Goal: Information Seeking & Learning: Learn about a topic

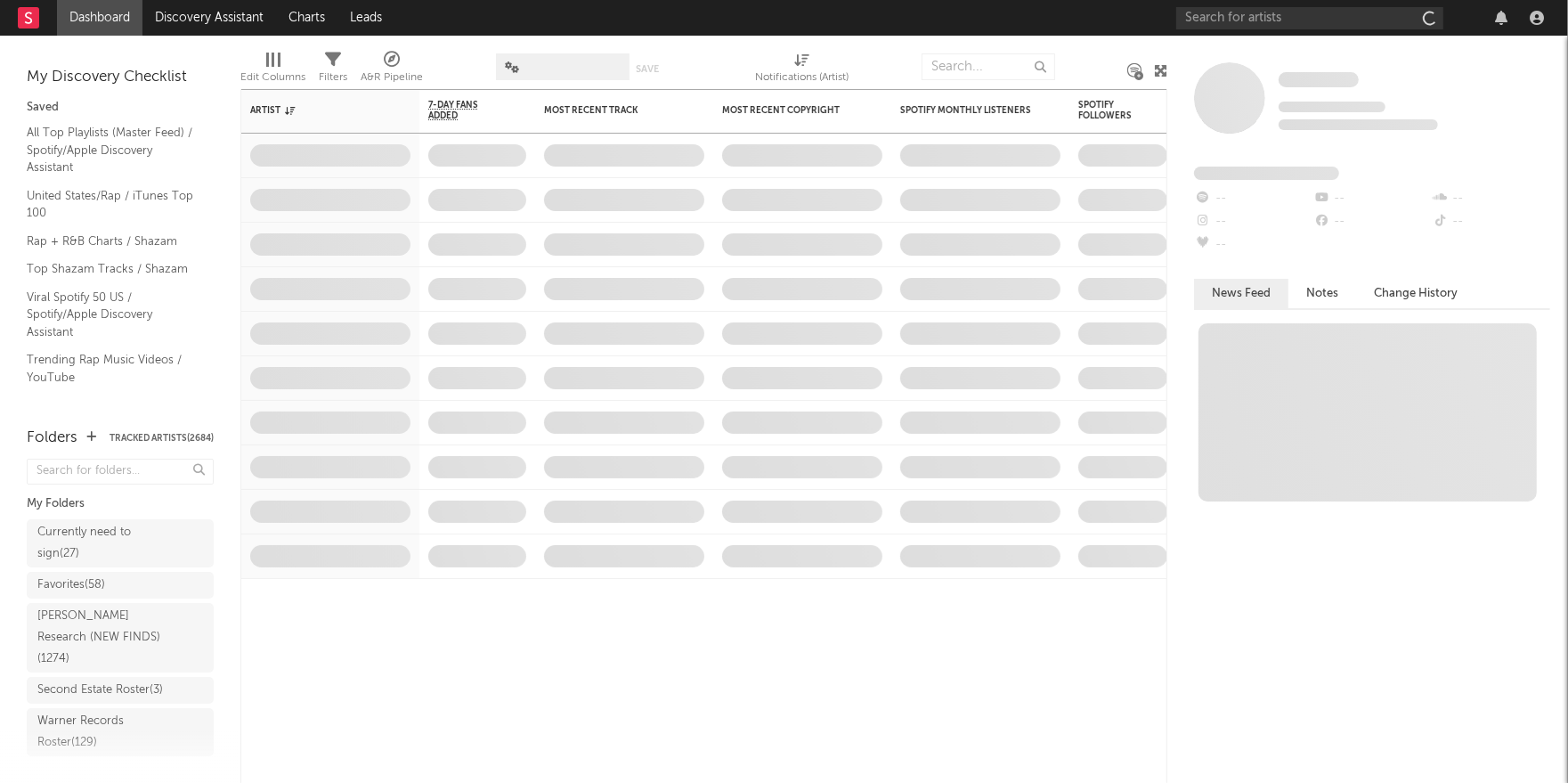
click at [154, 434] on button "Tracked Artists ( 2684 )" at bounding box center [162, 437] width 104 height 9
click at [957, 68] on input "text" at bounding box center [988, 66] width 134 height 27
type input "journeyy"
click at [932, 62] on input "journeyy" at bounding box center [988, 66] width 134 height 27
click at [946, 64] on input "journeyy" at bounding box center [988, 66] width 134 height 27
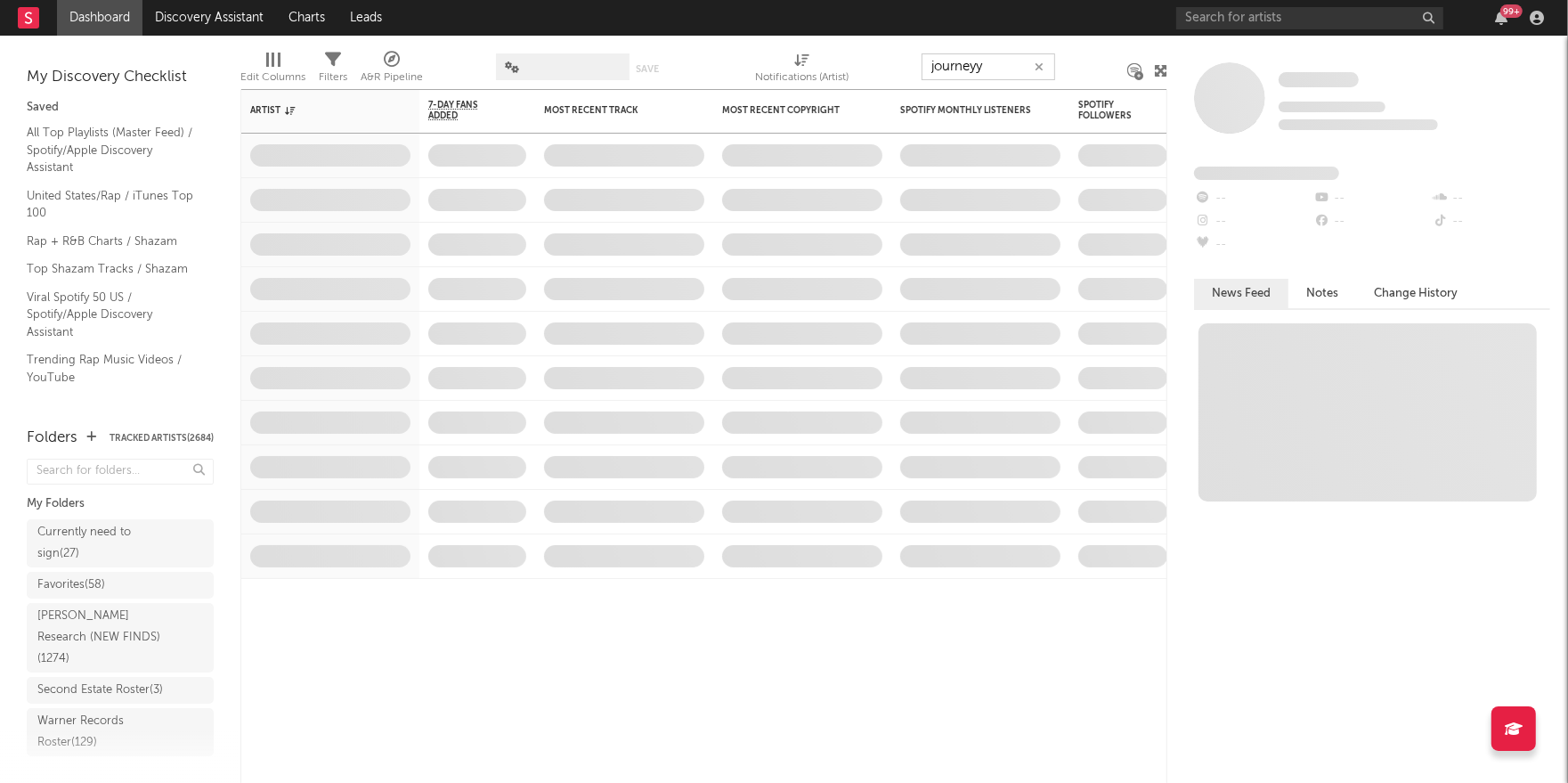
click at [946, 64] on input "journeyy" at bounding box center [988, 66] width 134 height 27
type input "d"
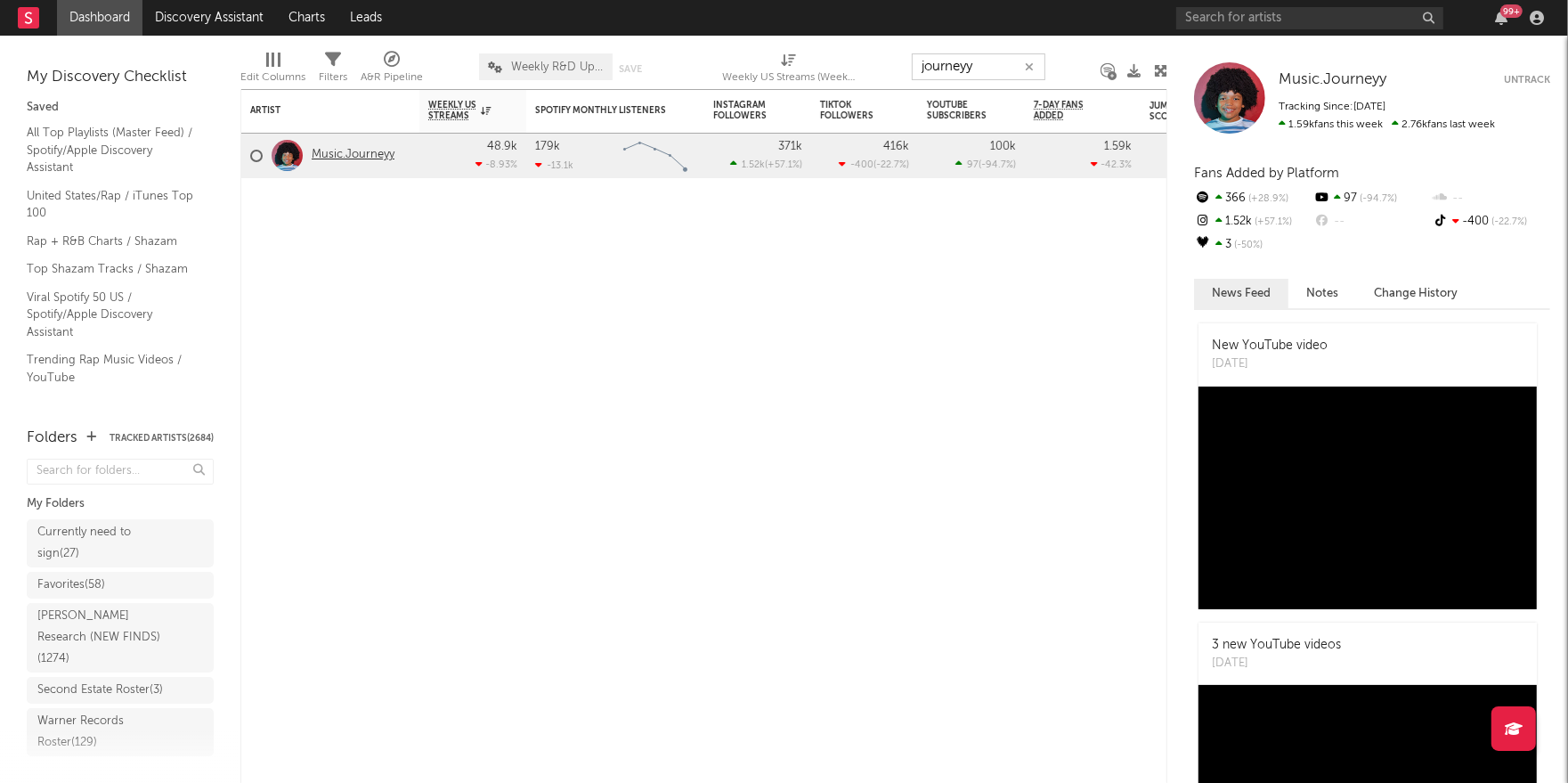
type input "journeyy"
click at [322, 158] on link "Music.Journeyy" at bounding box center [352, 155] width 82 height 15
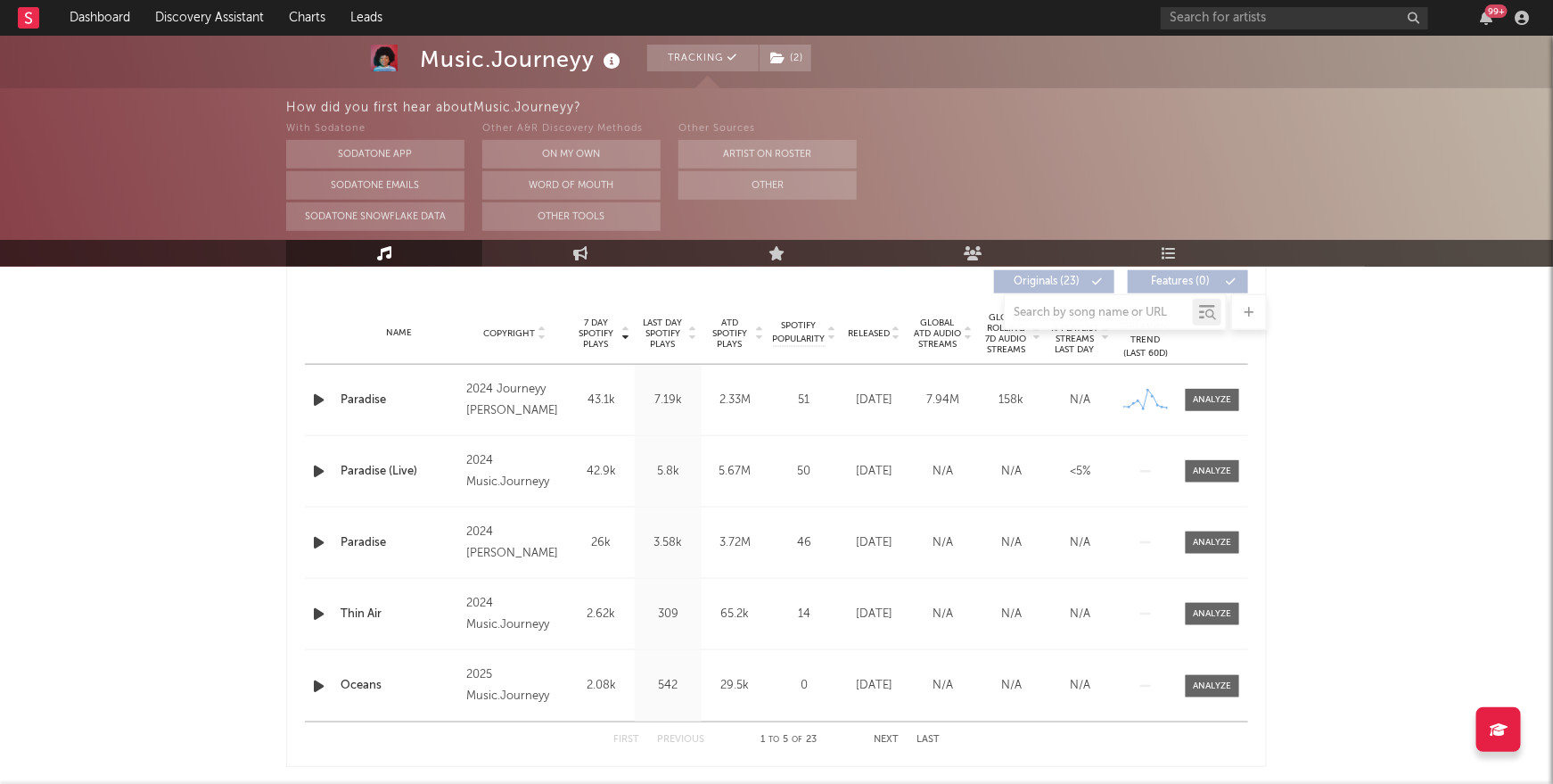
scroll to position [689, 0]
click at [885, 732] on button "Next" at bounding box center [886, 737] width 25 height 9
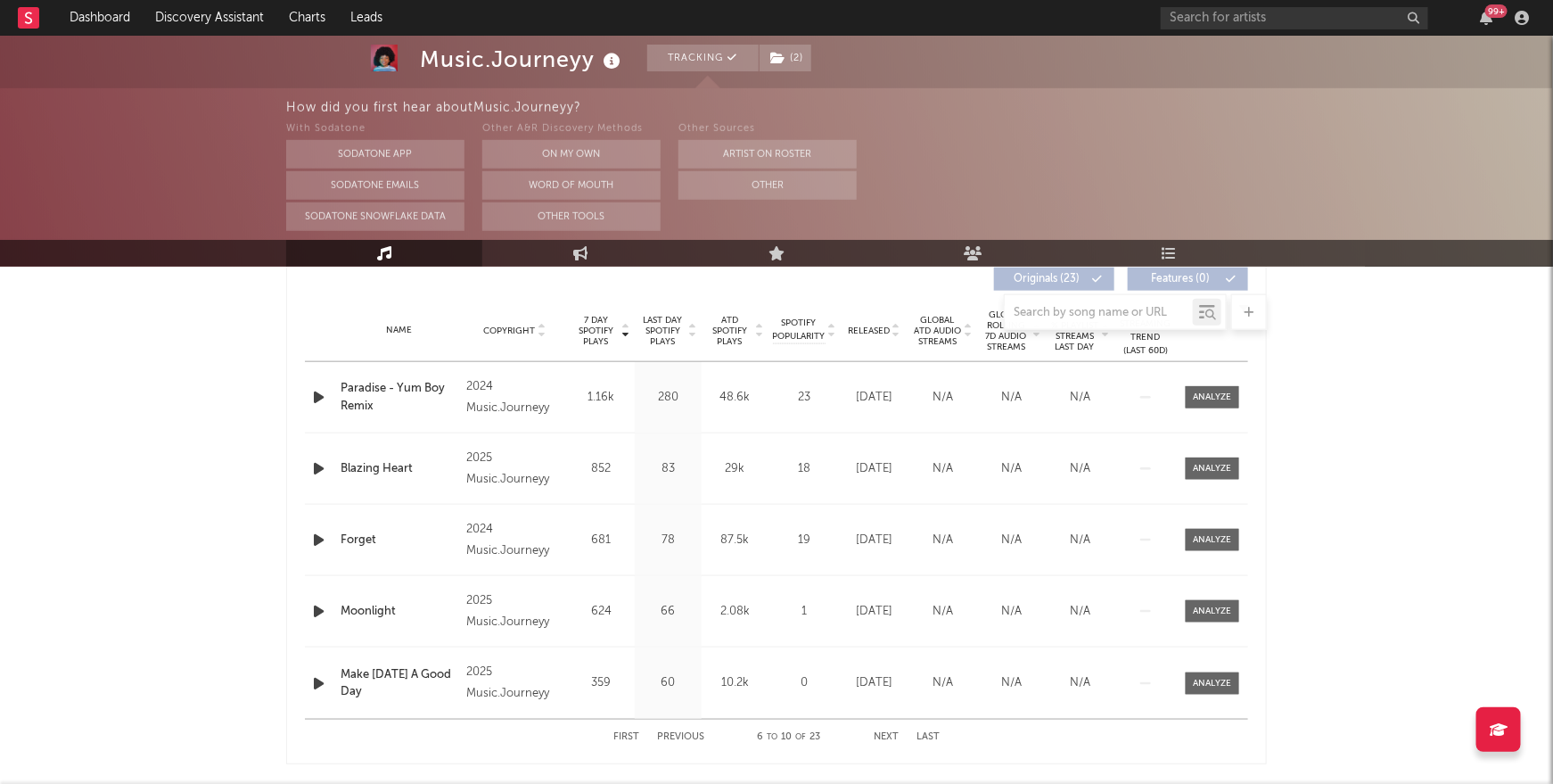
click at [885, 732] on button "Next" at bounding box center [886, 737] width 25 height 9
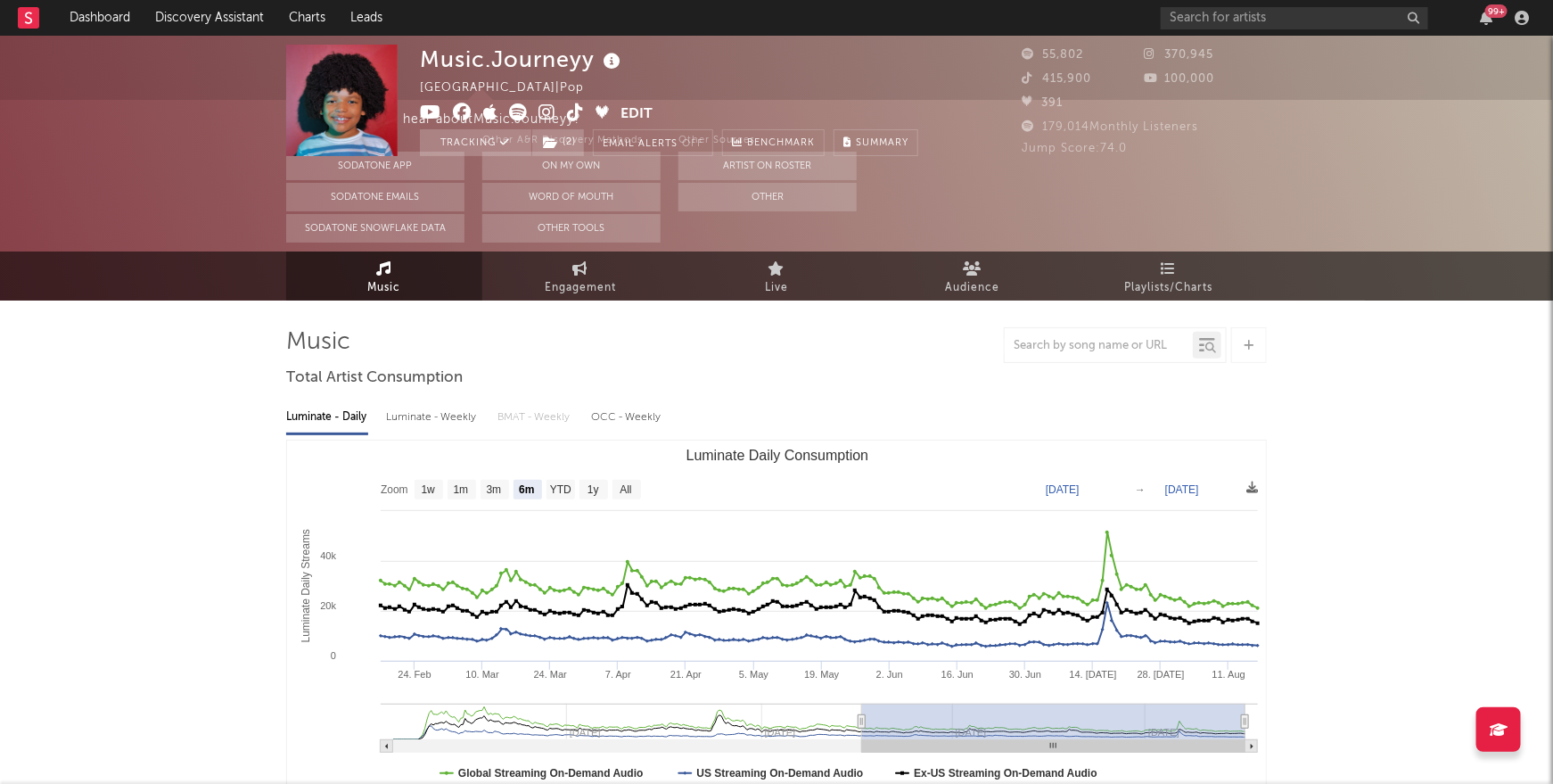
scroll to position [0, 0]
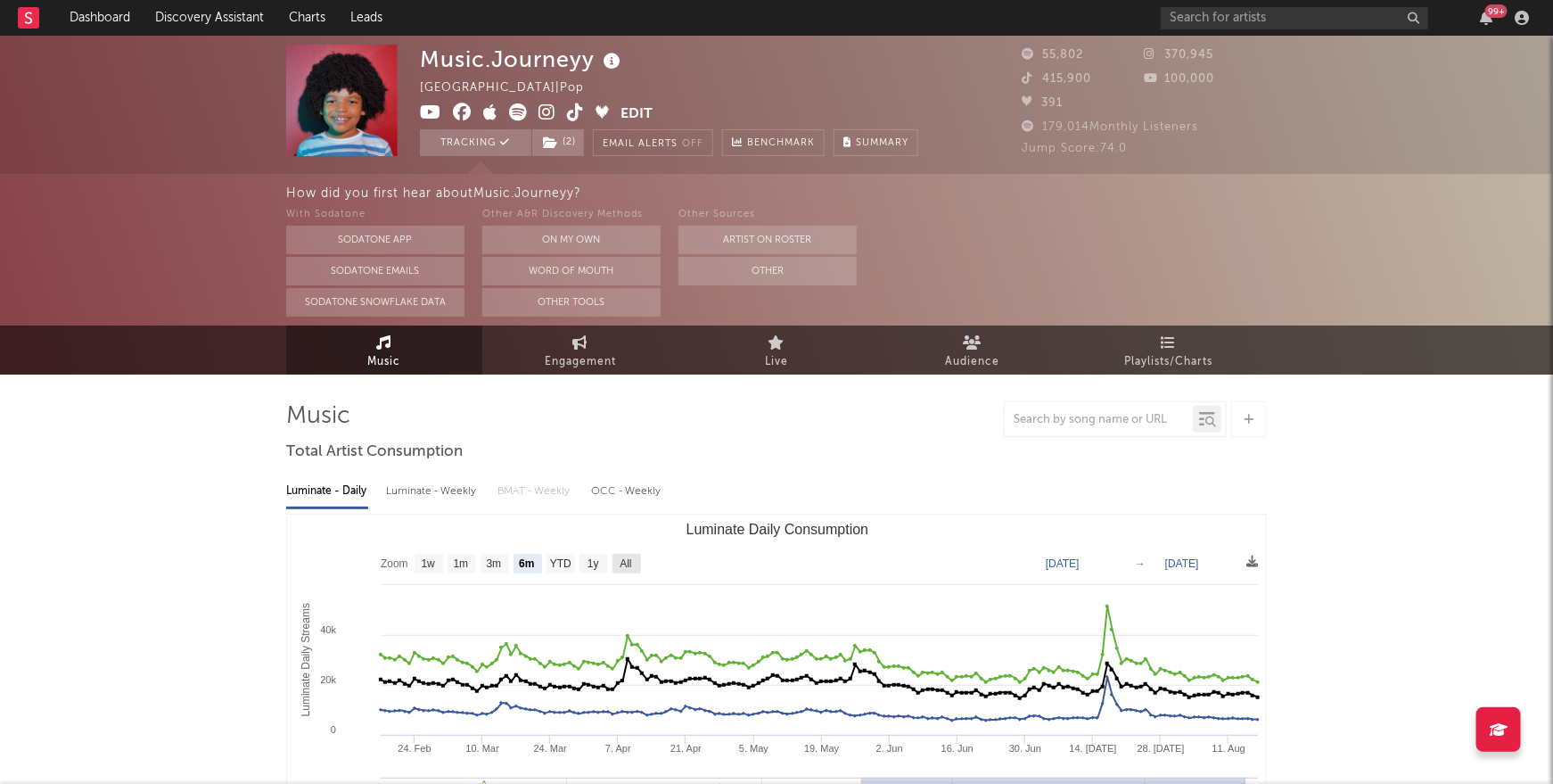
click at [626, 570] on rect "Luminate Daily Consumption" at bounding box center [627, 563] width 28 height 20
select select "All"
type input "[DATE]"
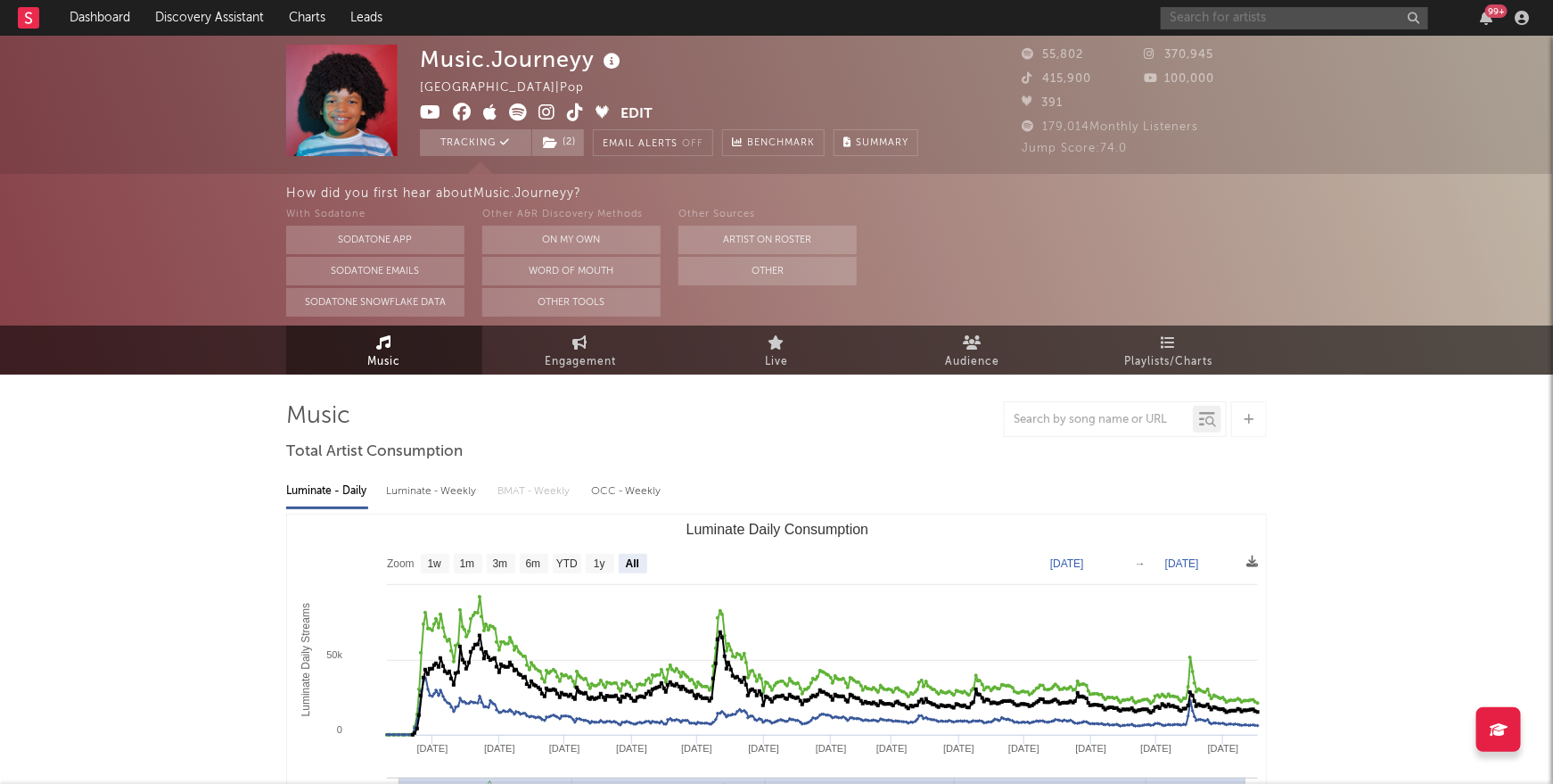
click at [1235, 16] on input "text" at bounding box center [1294, 19] width 267 height 23
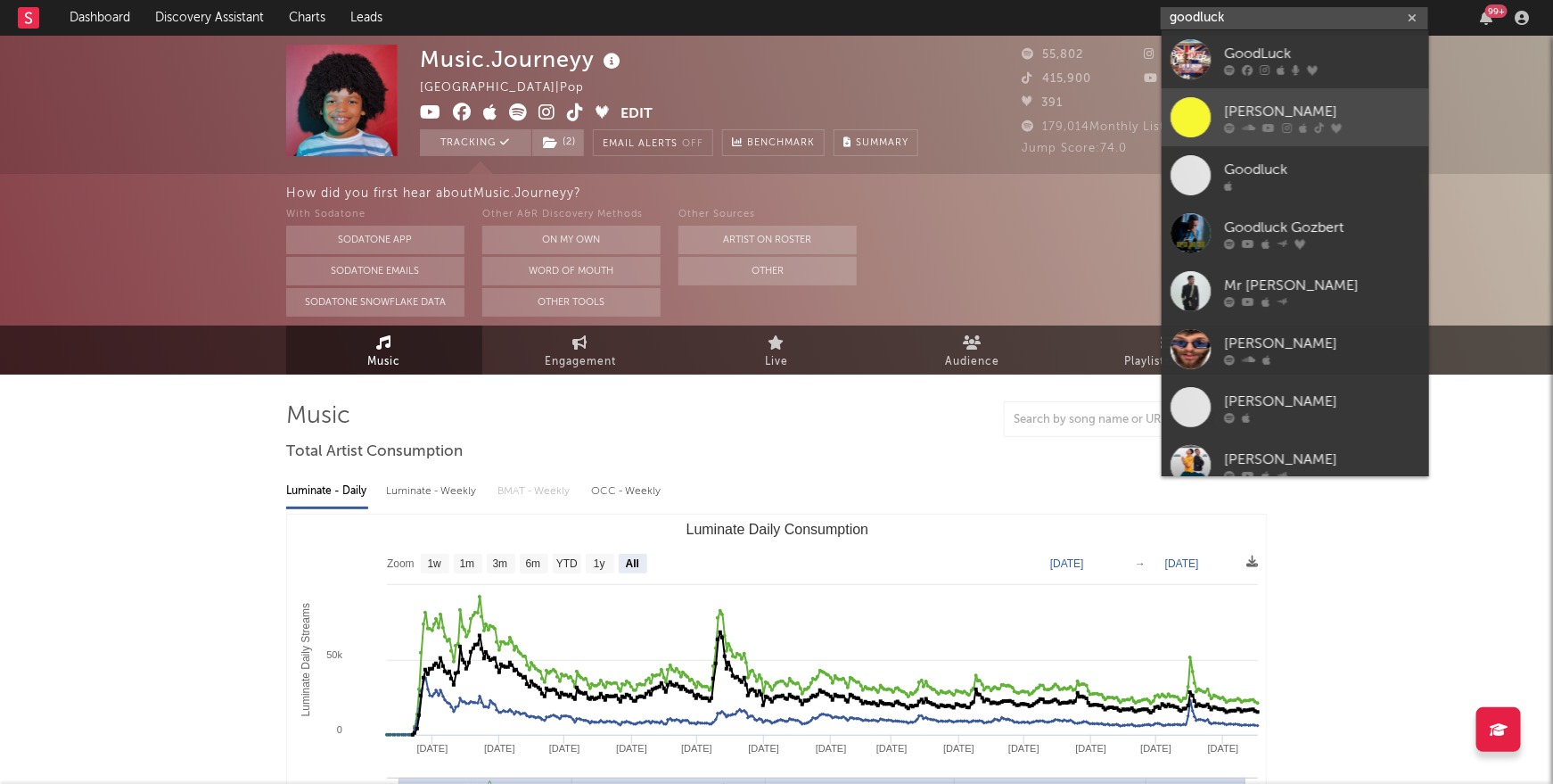
type input "goodluck"
click at [1265, 102] on div "[PERSON_NAME]" at bounding box center [1322, 111] width 196 height 22
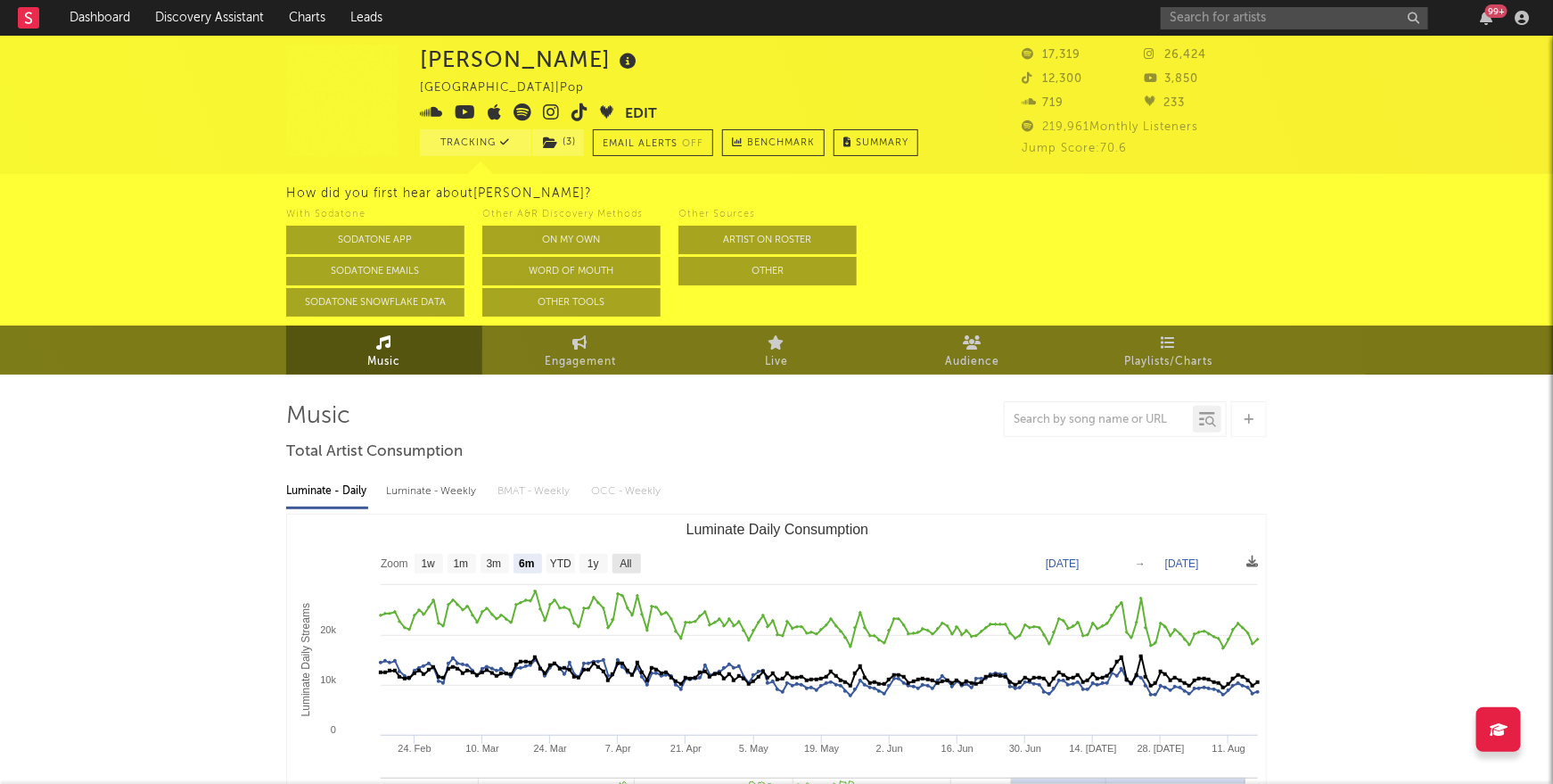
click at [627, 562] on text "All" at bounding box center [626, 564] width 11 height 12
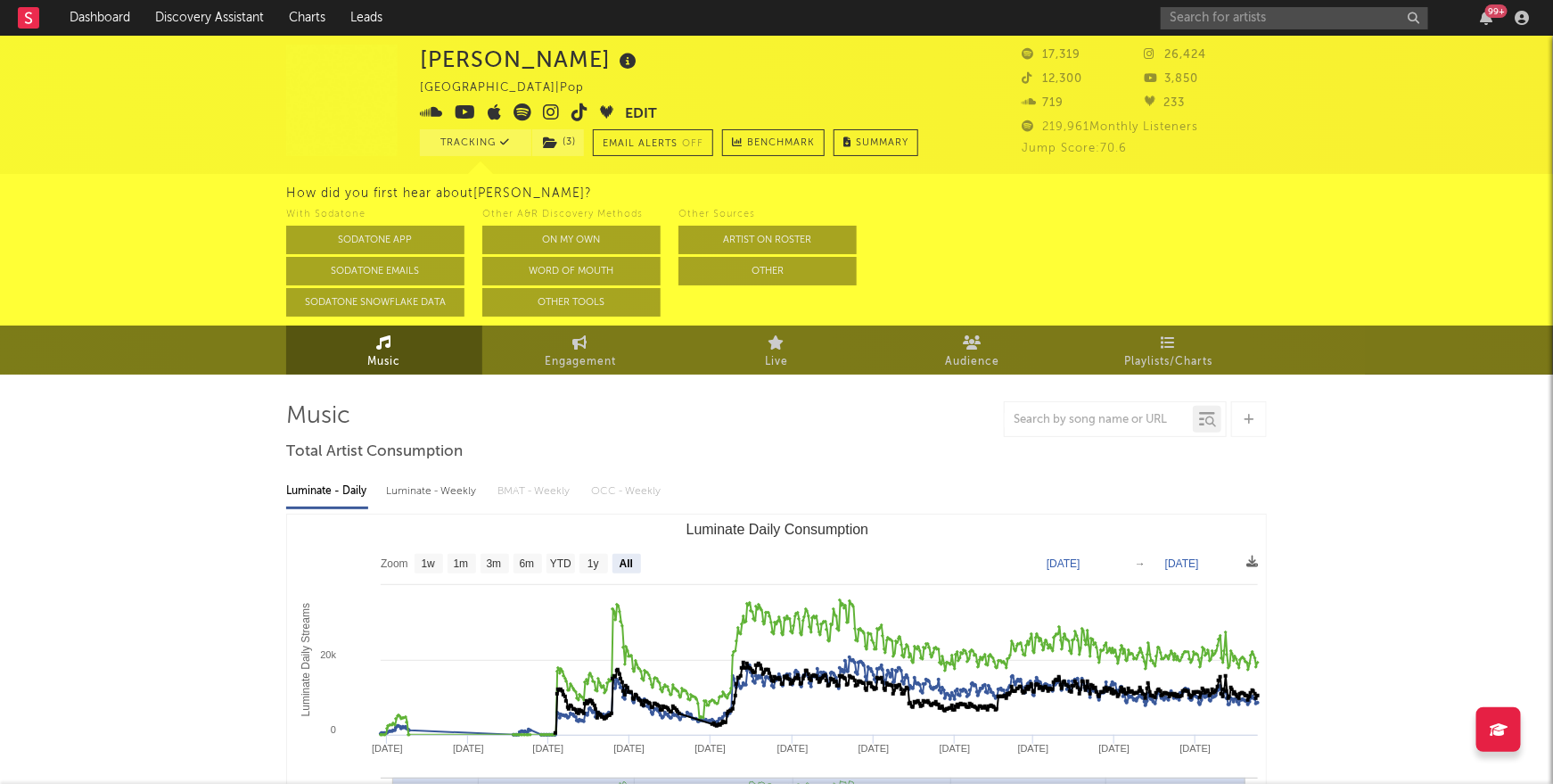
select select "All"
type input "[DATE]"
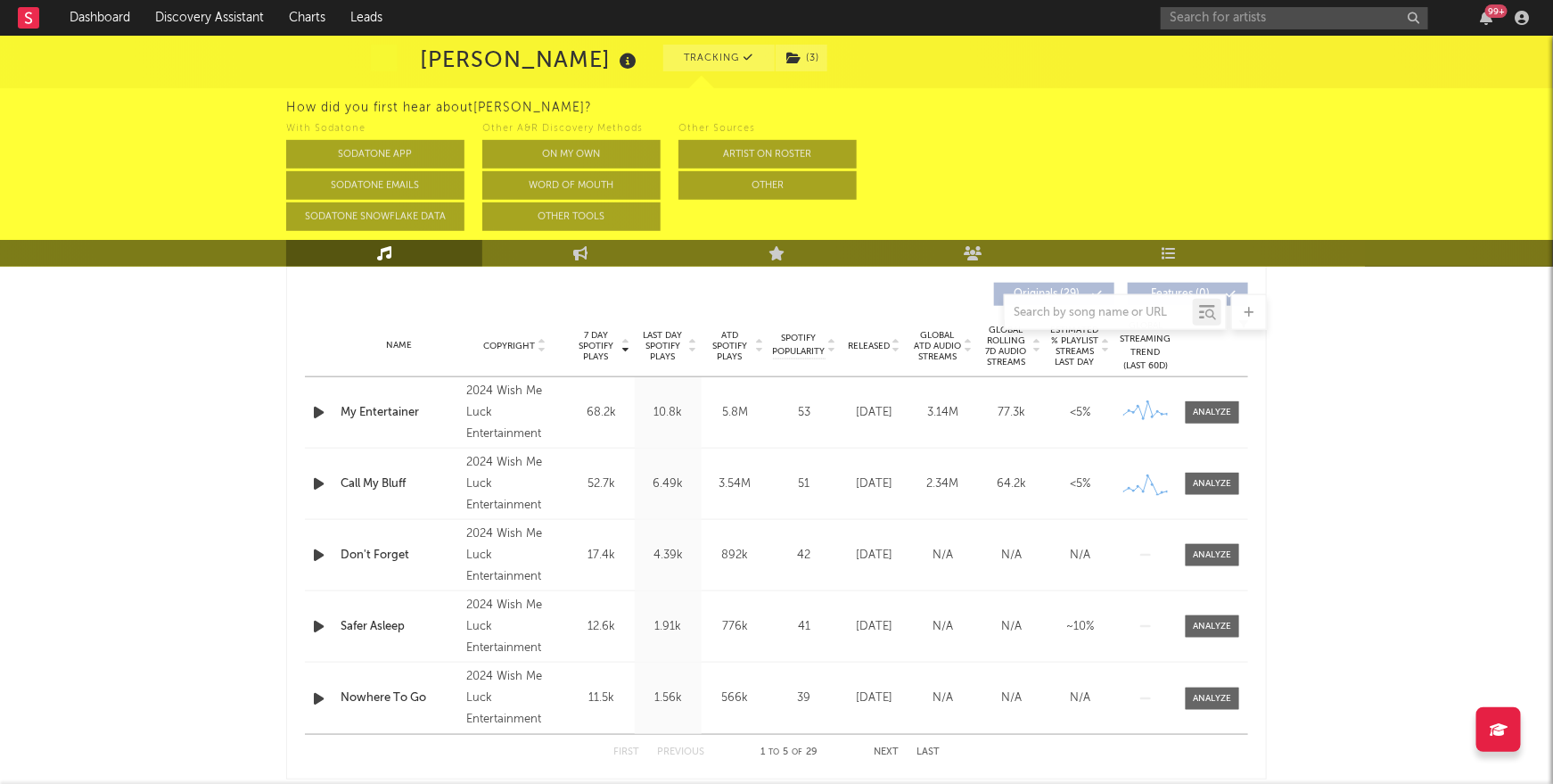
scroll to position [764, 0]
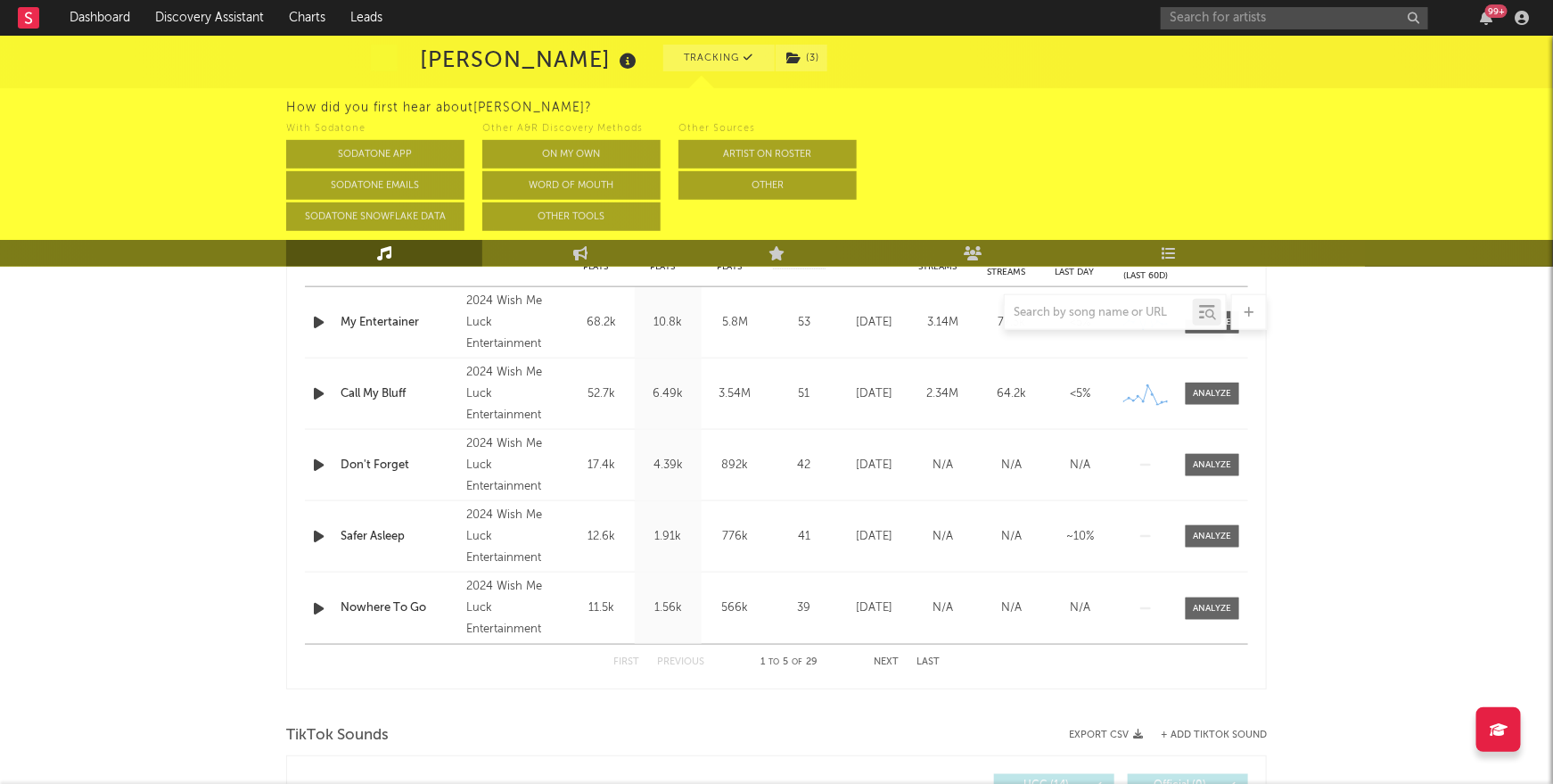
click at [889, 664] on button "Next" at bounding box center [886, 662] width 25 height 9
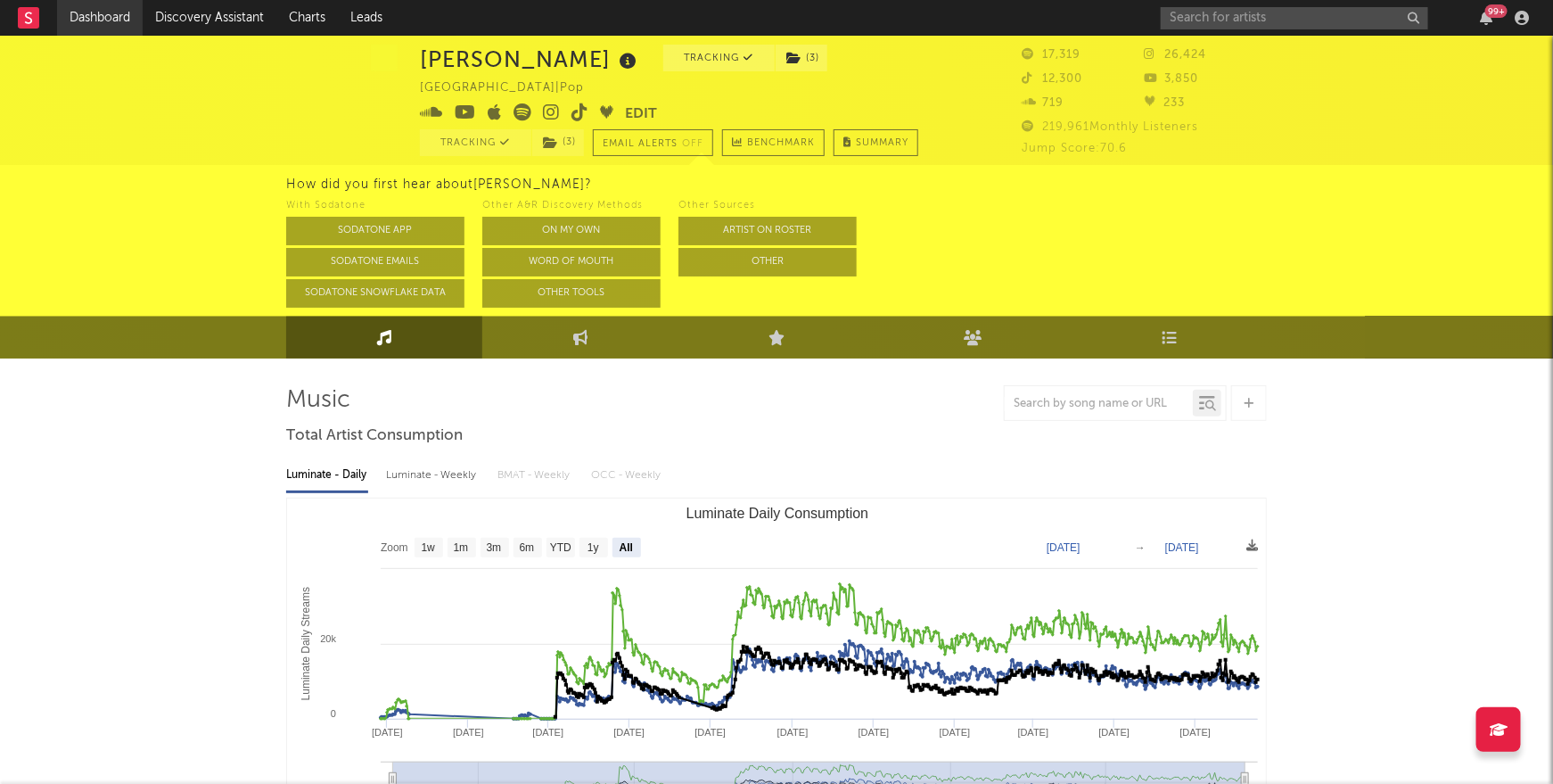
click at [104, 13] on link "Dashboard" at bounding box center [100, 18] width 85 height 36
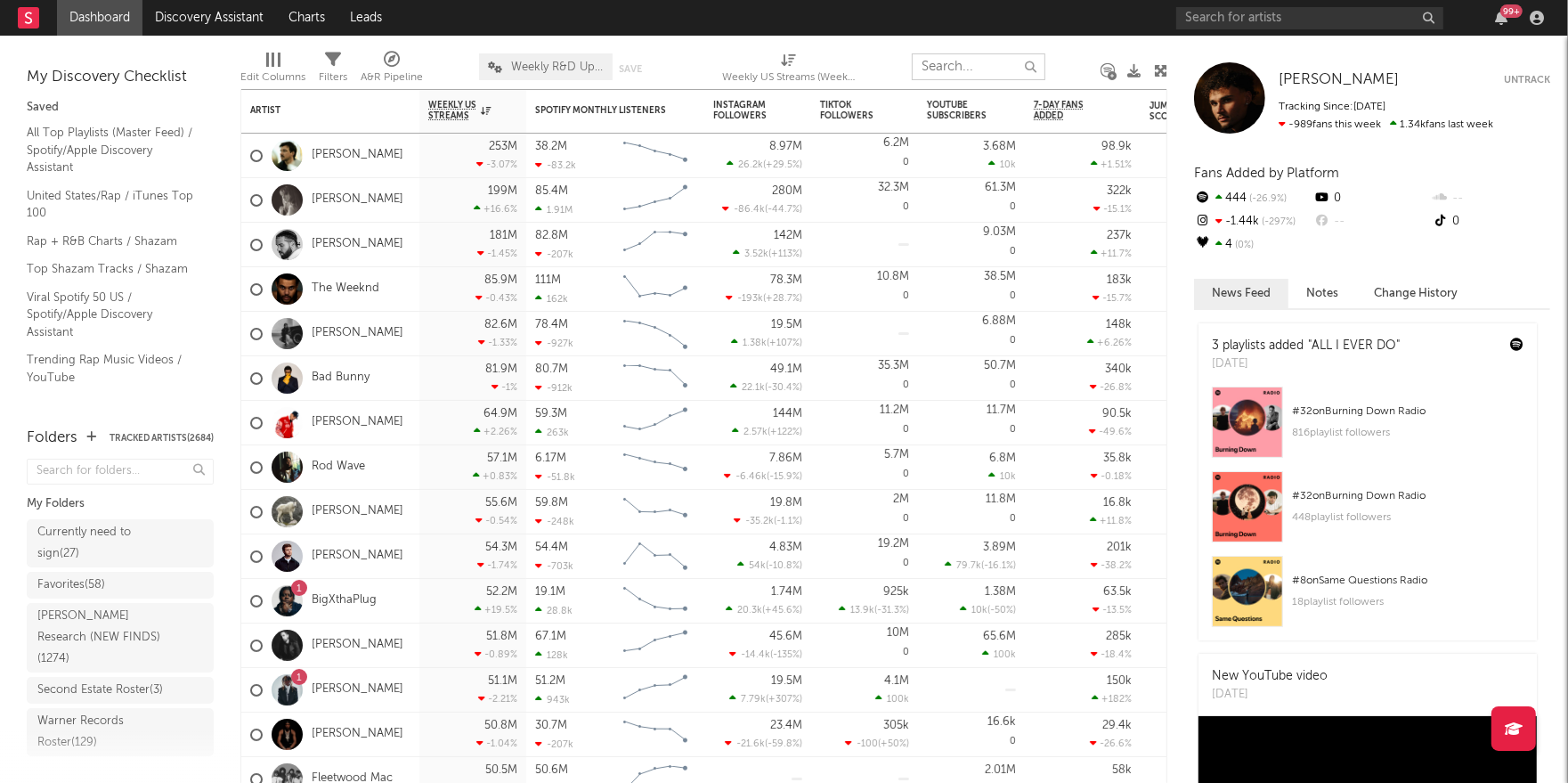
click at [935, 71] on input "text" at bounding box center [978, 66] width 134 height 27
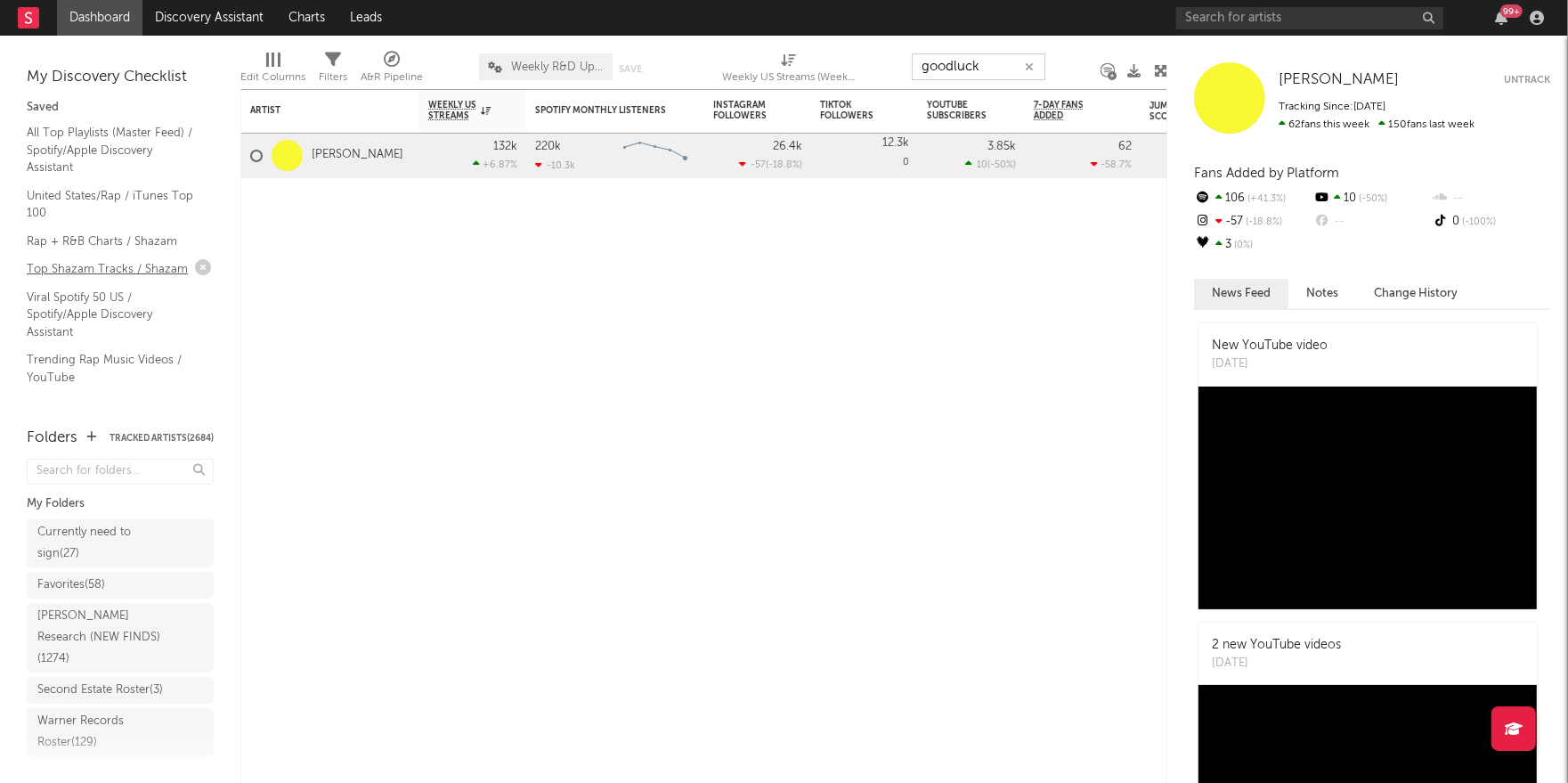
type input "goodluck"
click at [142, 587] on div "Favorites ( 58 )" at bounding box center [119, 585] width 187 height 27
click at [125, 584] on div "Favorites ( 58 )" at bounding box center [101, 585] width 130 height 22
click at [1030, 69] on icon "button" at bounding box center [1028, 67] width 9 height 11
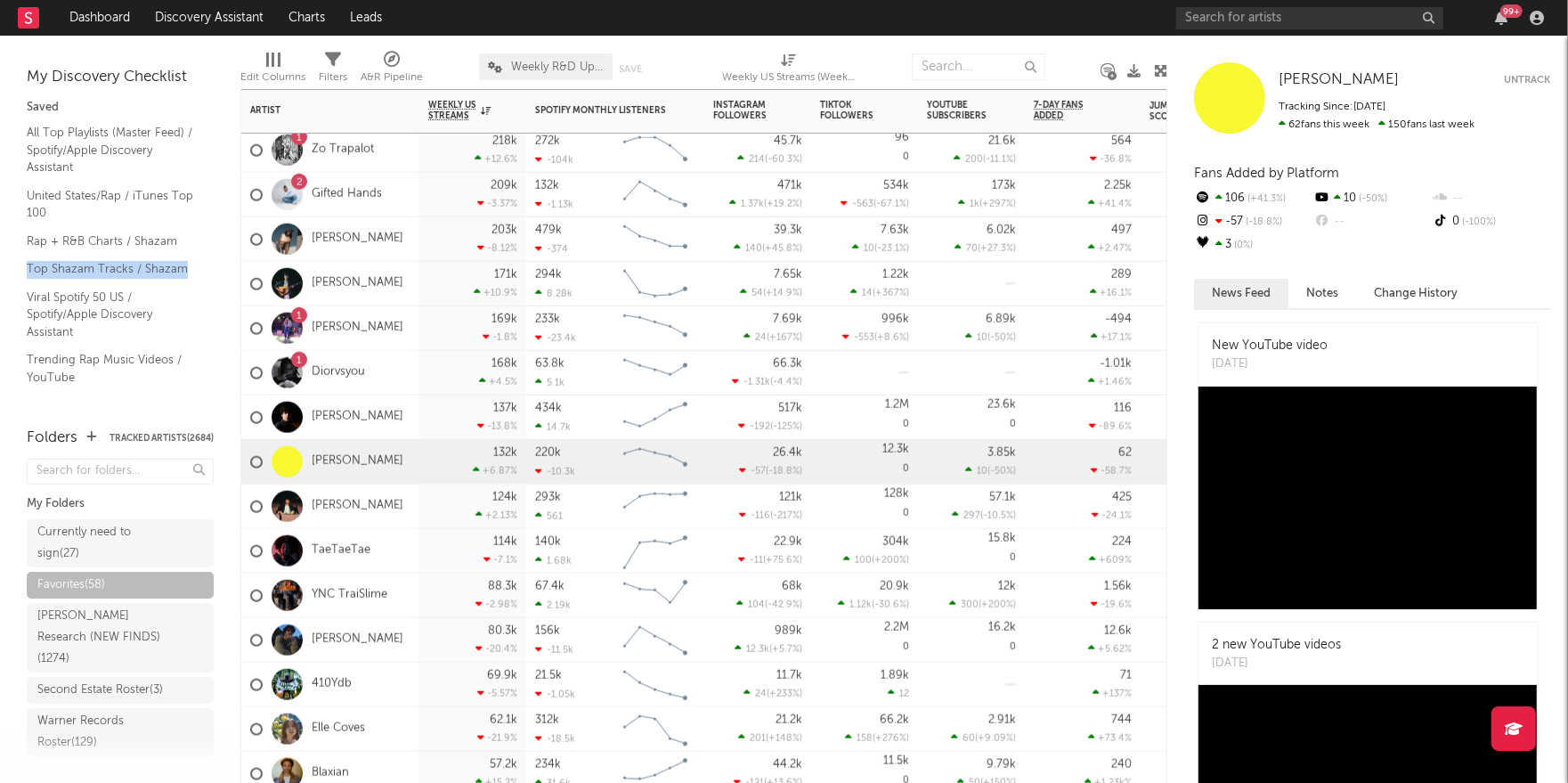
click at [382, 327] on div "1 [PERSON_NAME]" at bounding box center [330, 329] width 178 height 44
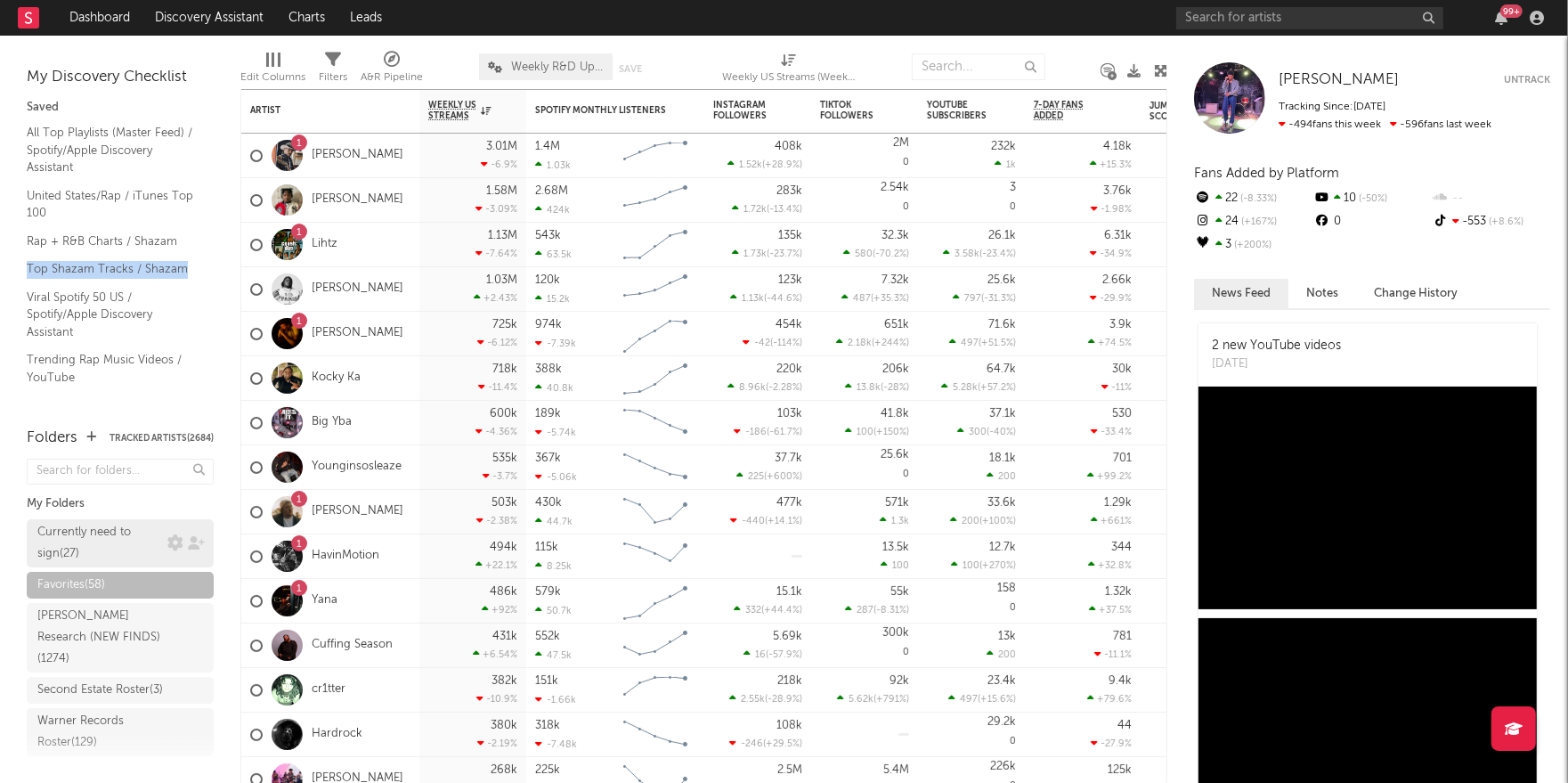
click at [132, 545] on div "Currently need to sign ( 27 )" at bounding box center [99, 543] width 126 height 43
